Goal: Find specific page/section: Find specific page/section

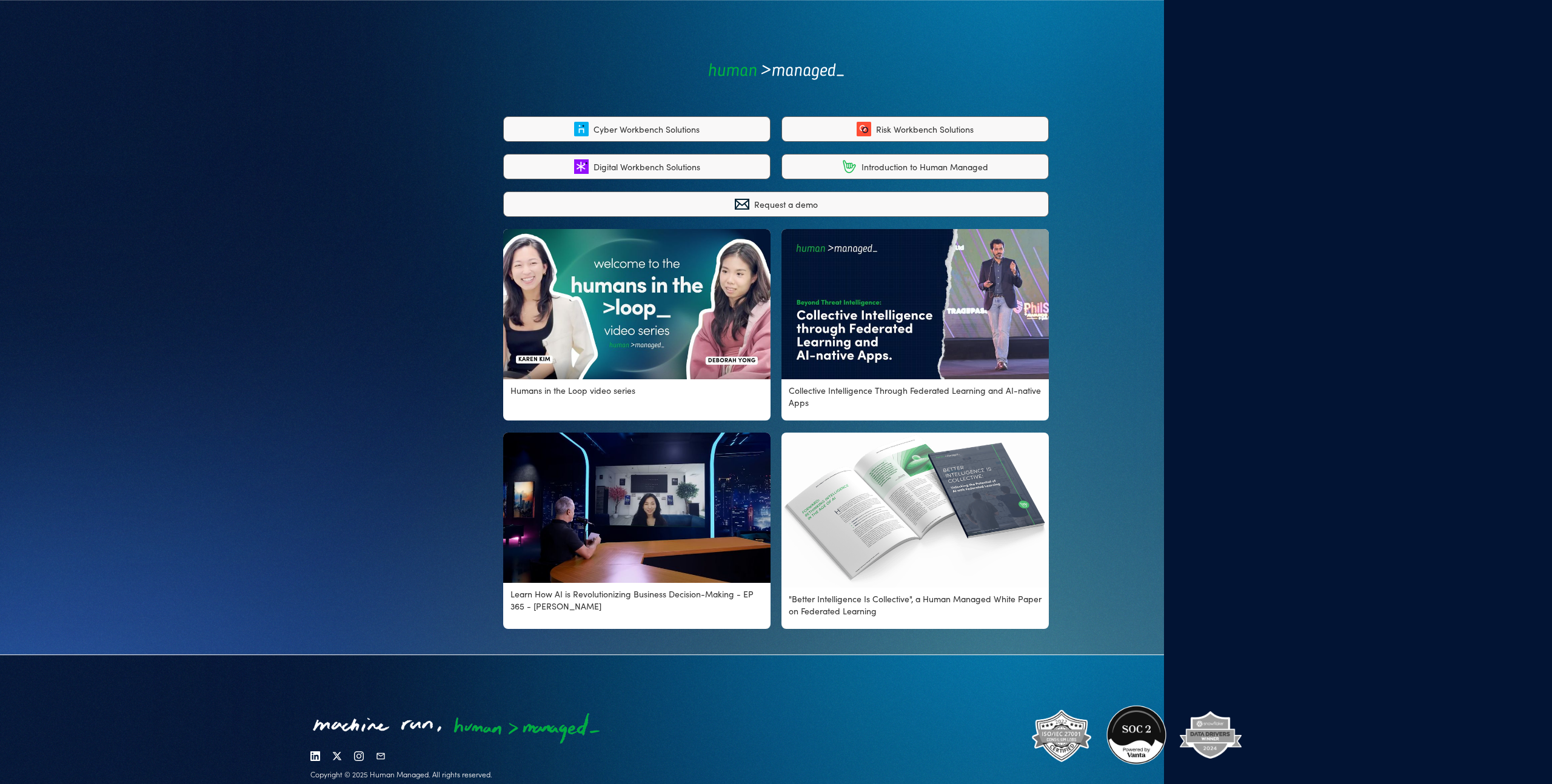
click at [909, 128] on div "Risk Workbench Solutions" at bounding box center [925, 129] width 97 height 12
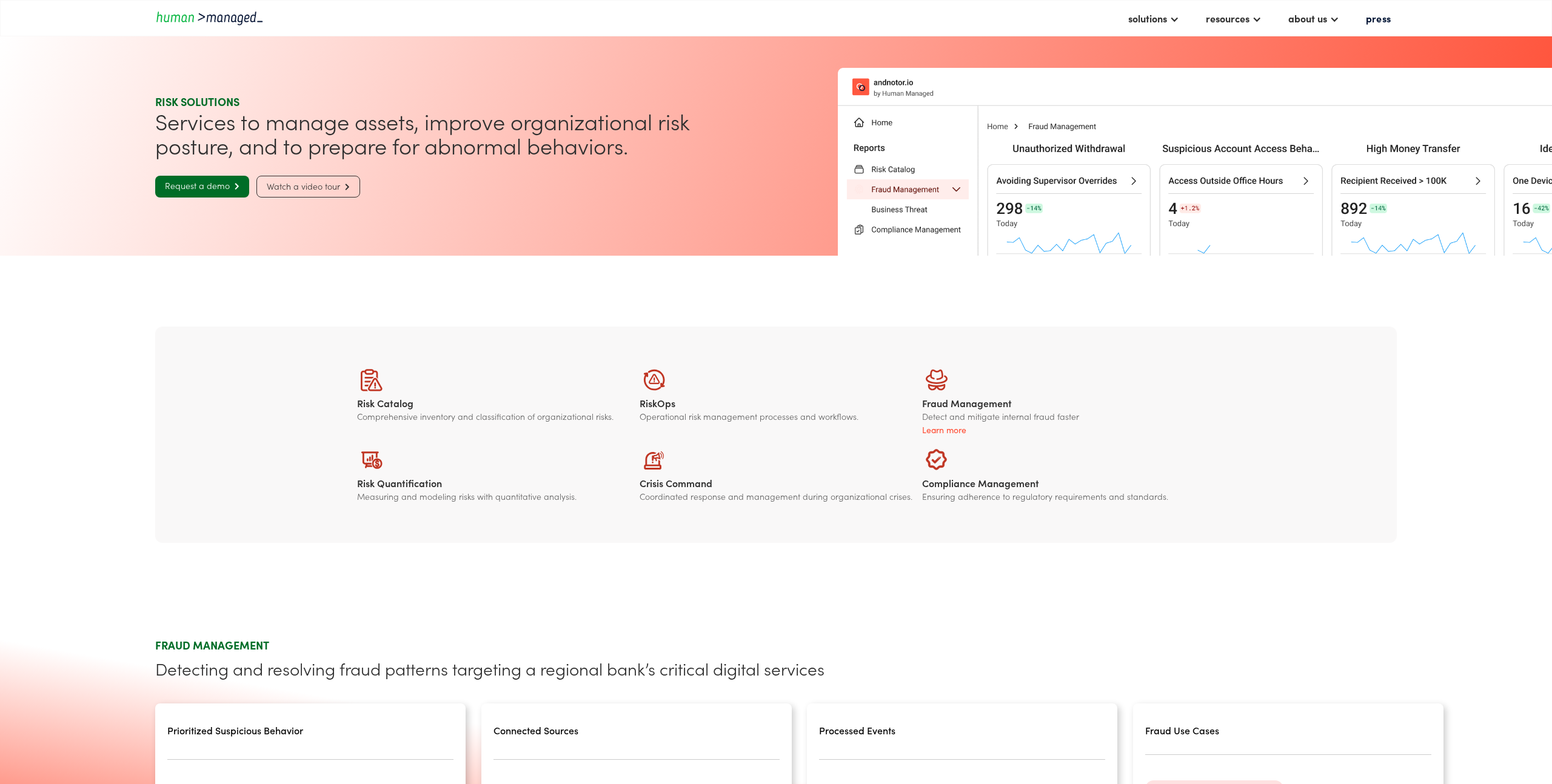
click at [246, 19] on img "home" at bounding box center [210, 18] width 109 height 17
